Goal: Information Seeking & Learning: Learn about a topic

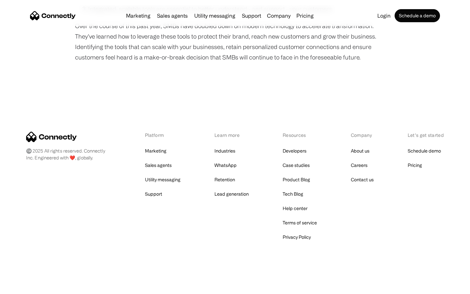
scroll to position [560, 0]
